Goal: Information Seeking & Learning: Learn about a topic

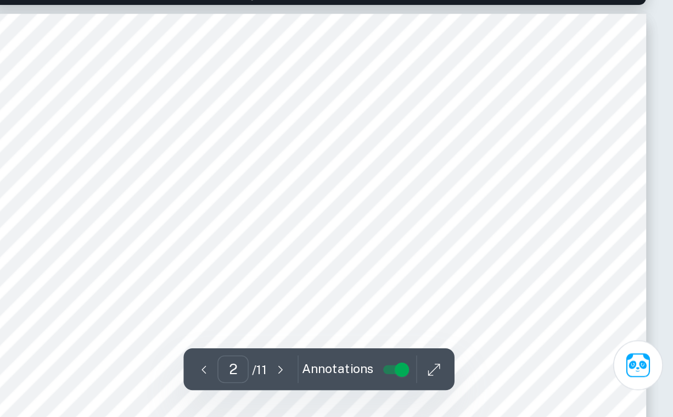
scroll to position [536, 0]
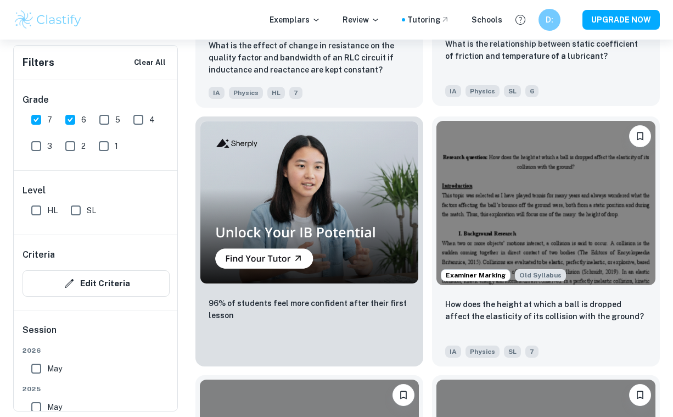
scroll to position [11411, 0]
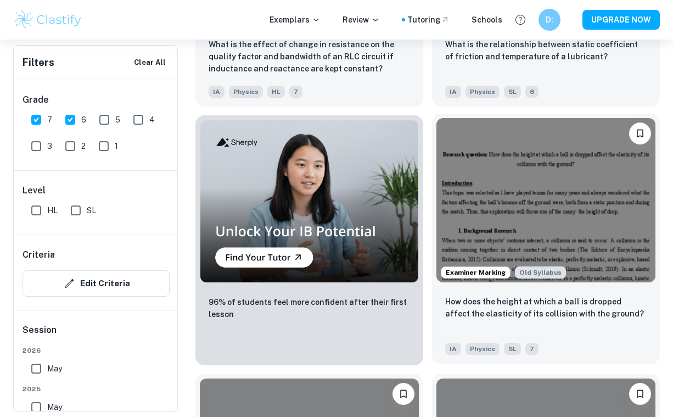
click at [539, 197] on img at bounding box center [545, 200] width 219 height 164
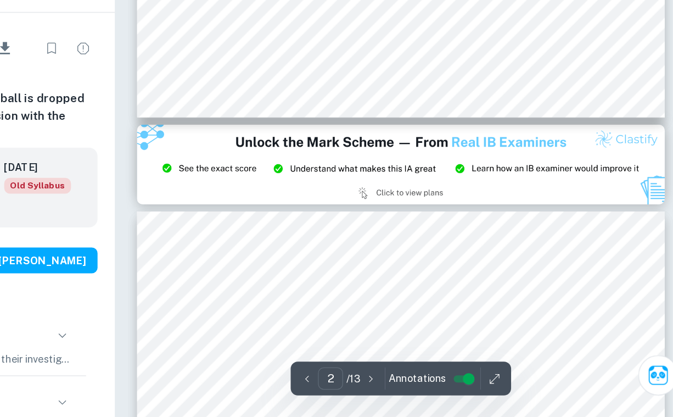
type input "3"
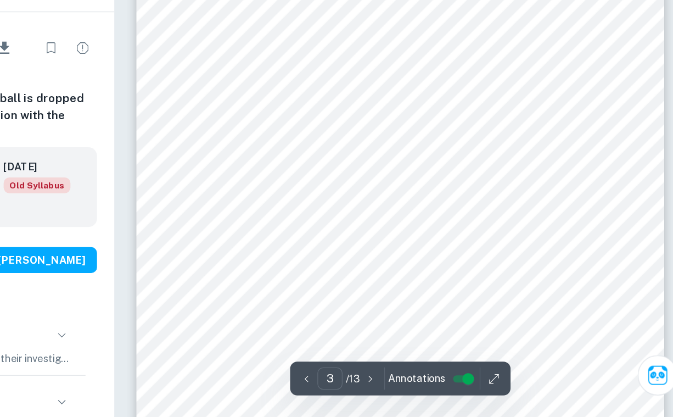
scroll to position [1263, 0]
